Goal: Find contact information: Find contact information

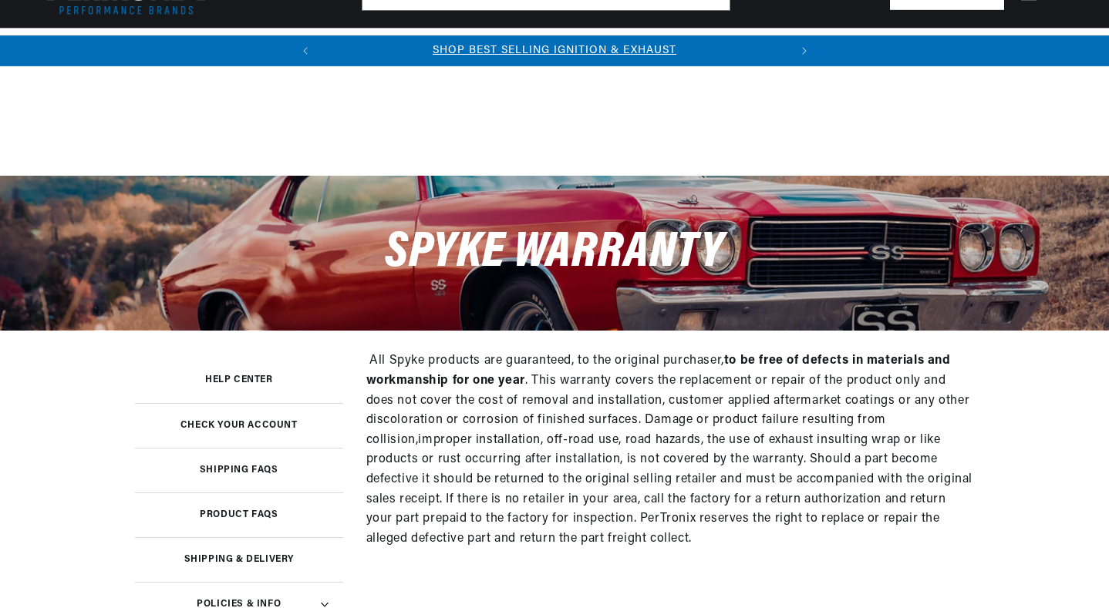
scroll to position [463, 0]
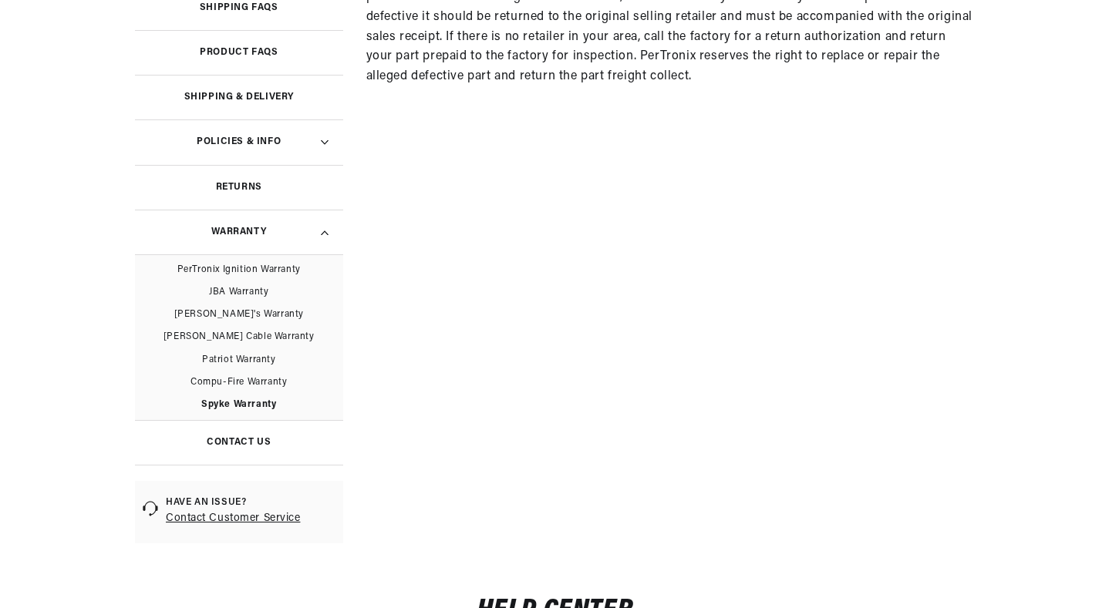
click at [264, 440] on h3 "Contact Us" at bounding box center [239, 443] width 64 height 8
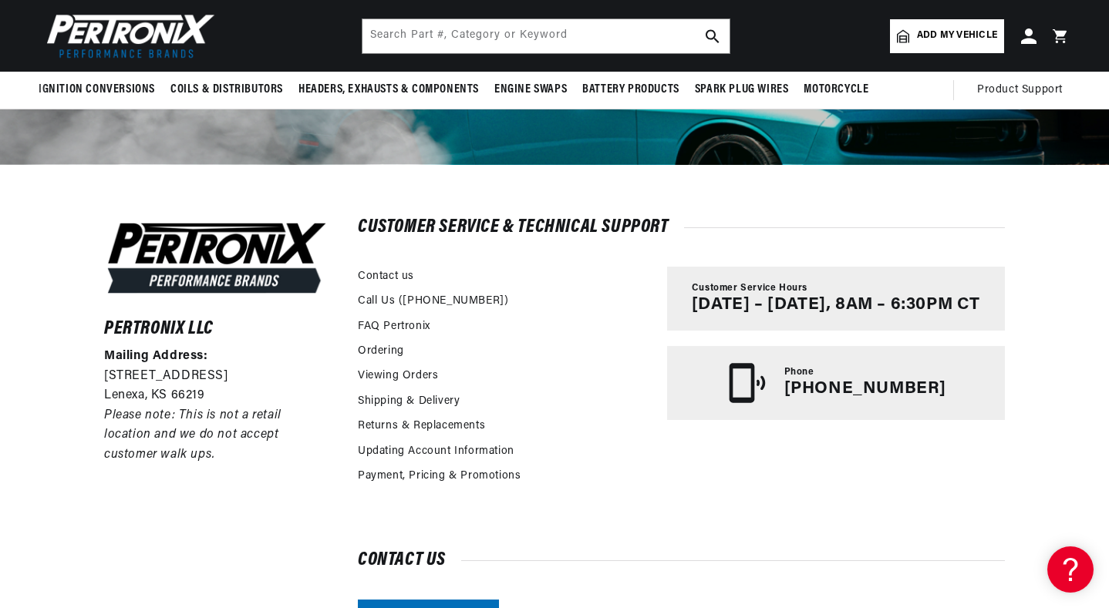
scroll to position [154, 0]
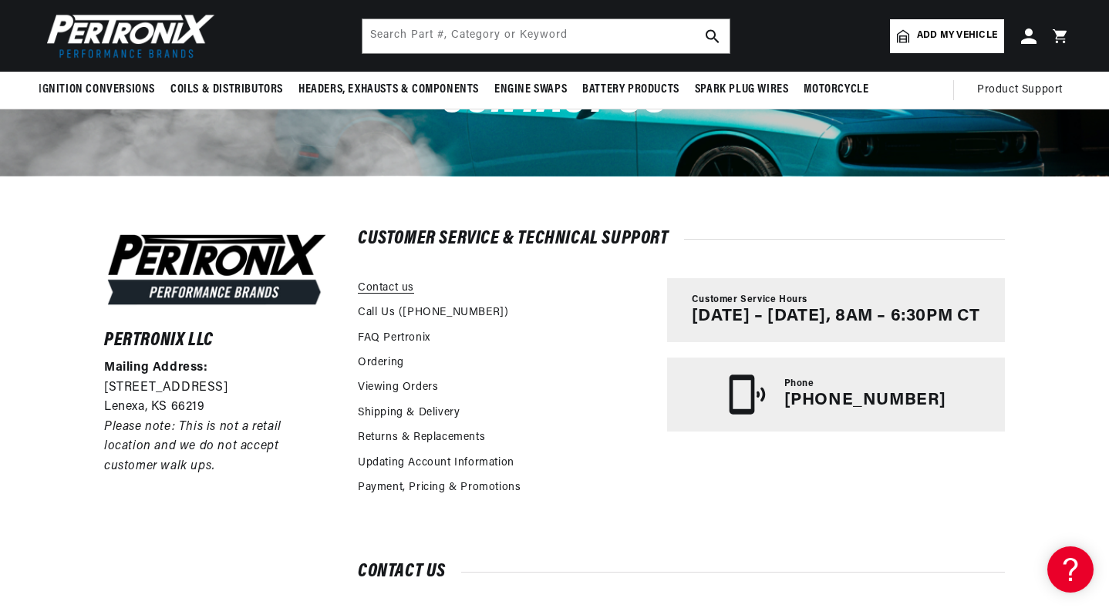
click at [404, 284] on link "Contact us" at bounding box center [386, 288] width 56 height 17
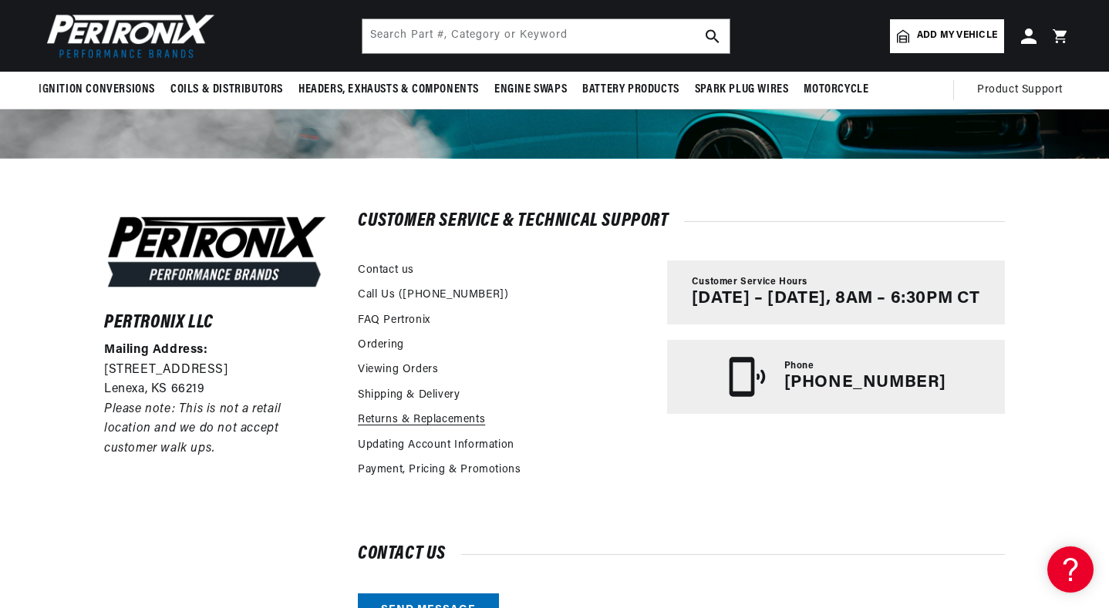
click at [422, 415] on link "Returns & Replacements" at bounding box center [421, 420] width 127 height 17
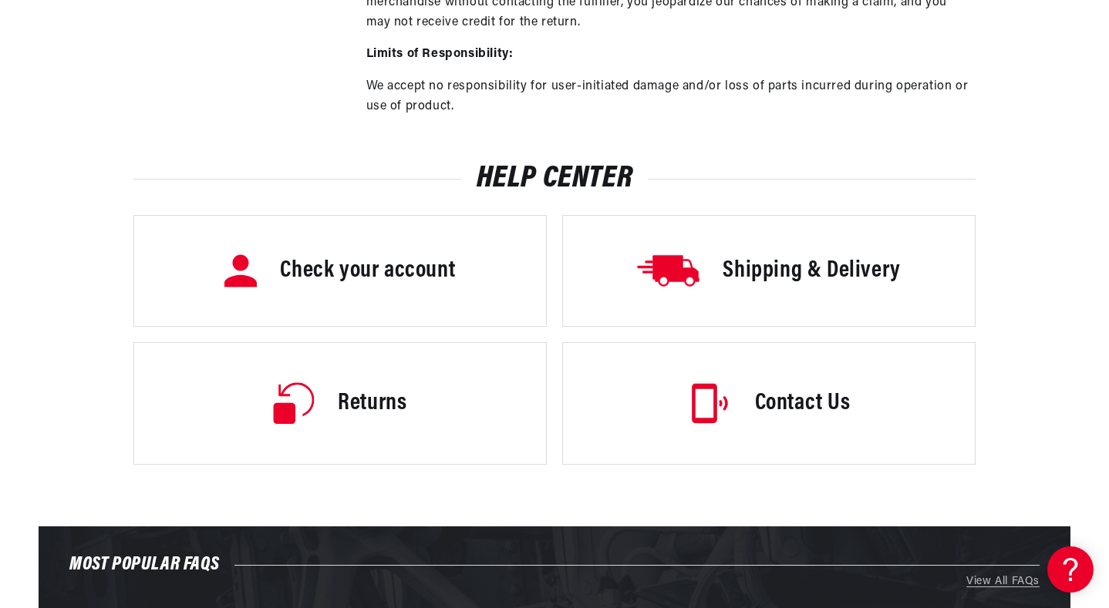
scroll to position [1388, 0]
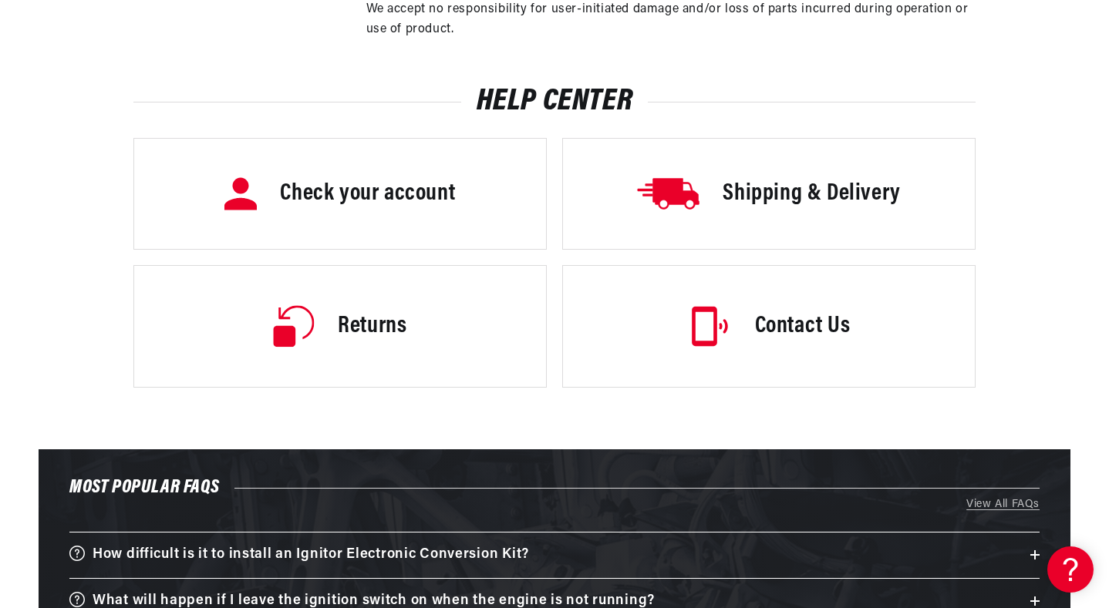
click at [757, 327] on h3 "Contact Us" at bounding box center [803, 327] width 96 height 32
